Goal: Task Accomplishment & Management: Manage account settings

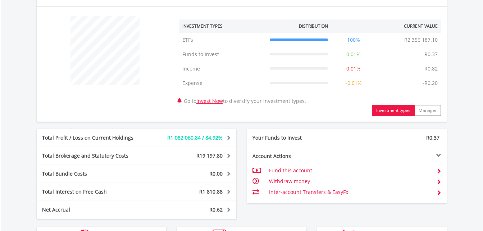
scroll to position [274, 0]
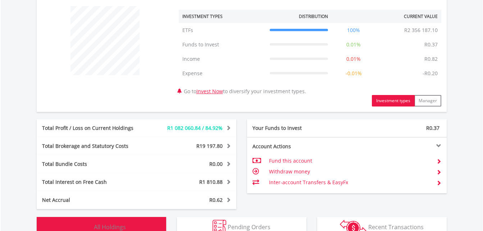
click at [102, 228] on span "All Holdings" at bounding box center [110, 227] width 32 height 8
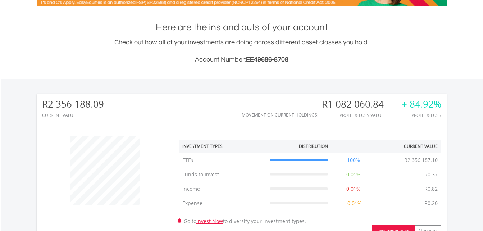
scroll to position [0, 0]
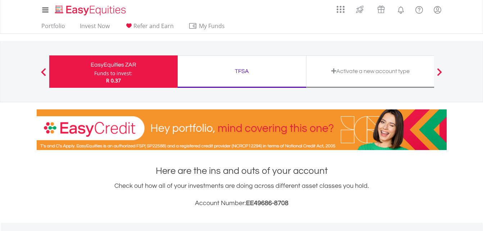
click at [240, 72] on div "TFSA" at bounding box center [242, 71] width 120 height 10
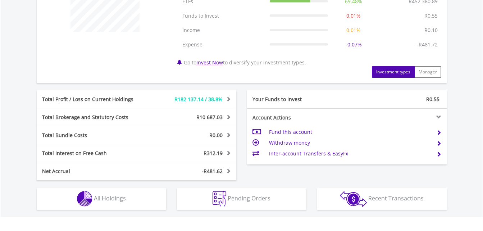
scroll to position [331, 0]
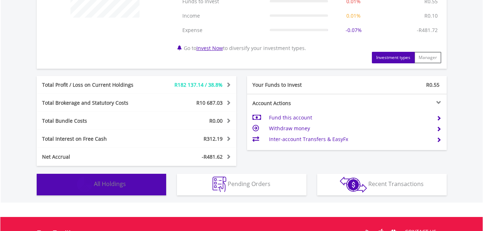
click at [112, 183] on span "All Holdings" at bounding box center [110, 184] width 32 height 8
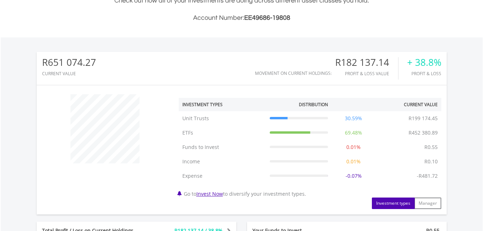
scroll to position [175, 0]
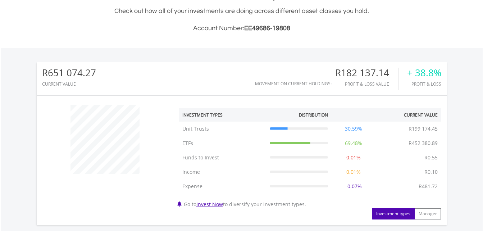
click at [476, 73] on div "R651 074.27 CURRENT VALUE Movement on Current Holdings: R182 137.14 Profit & Lo…" at bounding box center [242, 203] width 482 height 311
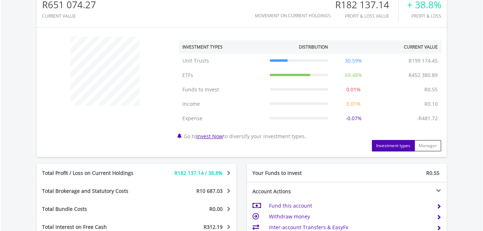
scroll to position [156, 0]
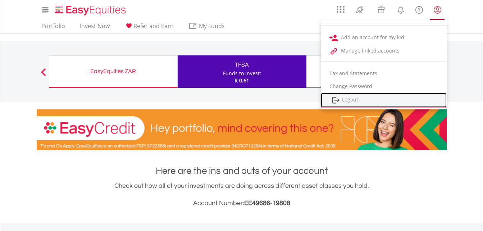
click at [360, 98] on link "Logout" at bounding box center [384, 100] width 126 height 15
